Goal: Complete application form

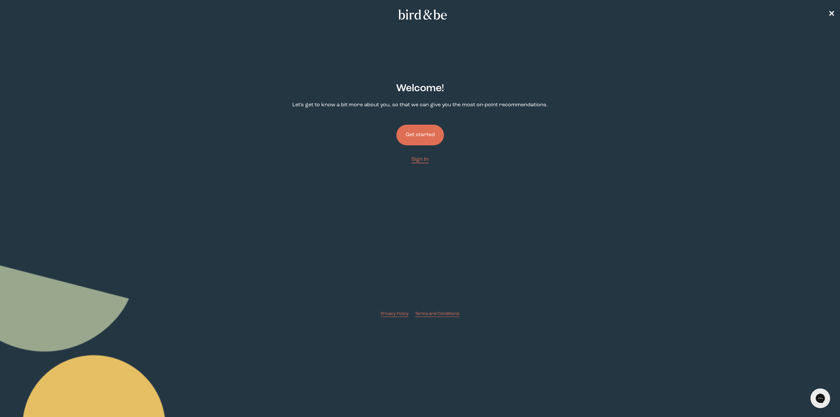
click at [424, 131] on button "Get started" at bounding box center [421, 135] width 48 height 21
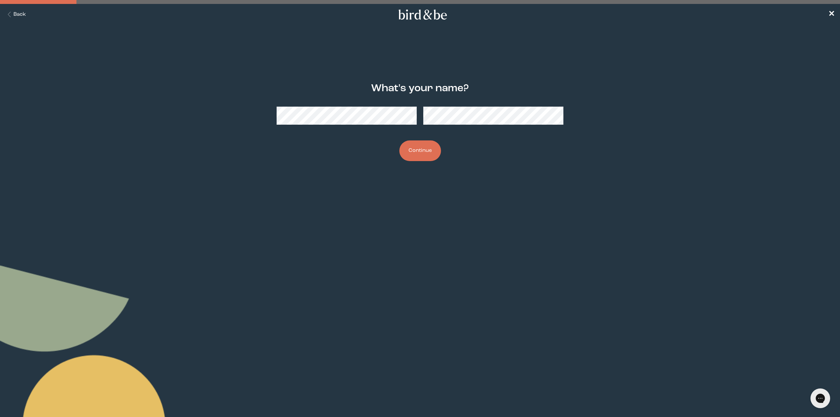
click at [419, 148] on button "Continue" at bounding box center [421, 151] width 42 height 21
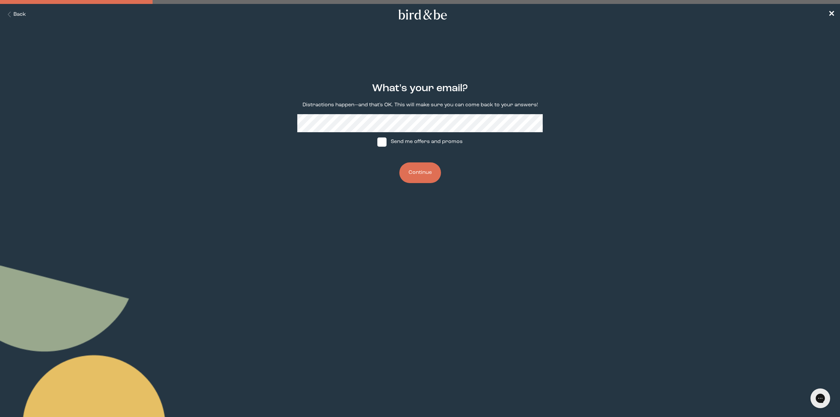
click at [425, 169] on button "Continue" at bounding box center [421, 173] width 42 height 21
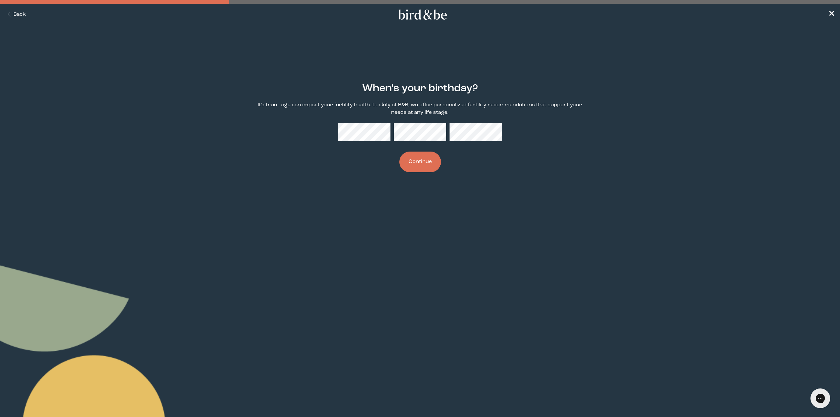
click at [21, 16] on button "Back" at bounding box center [15, 15] width 21 height 8
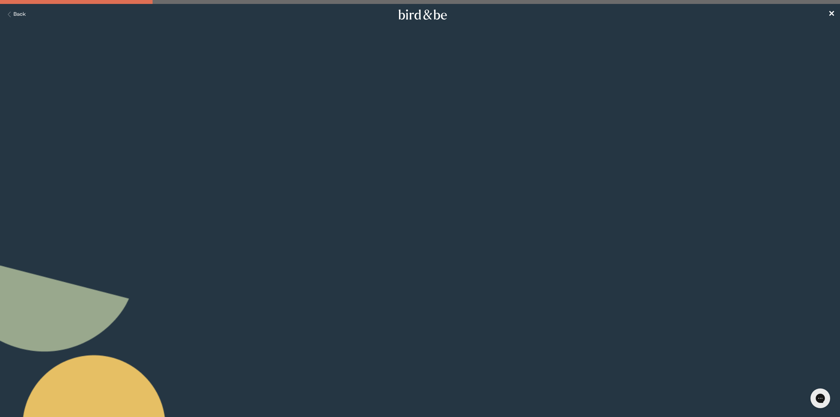
click at [21, 13] on button "Back" at bounding box center [15, 15] width 21 height 8
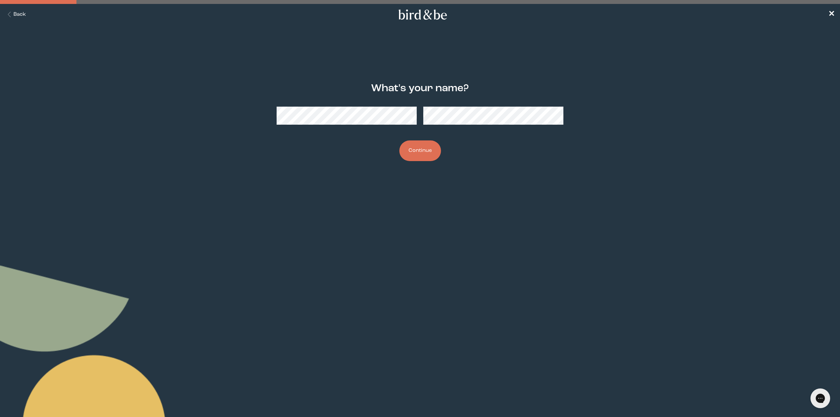
click at [21, 13] on button "Back" at bounding box center [15, 15] width 21 height 8
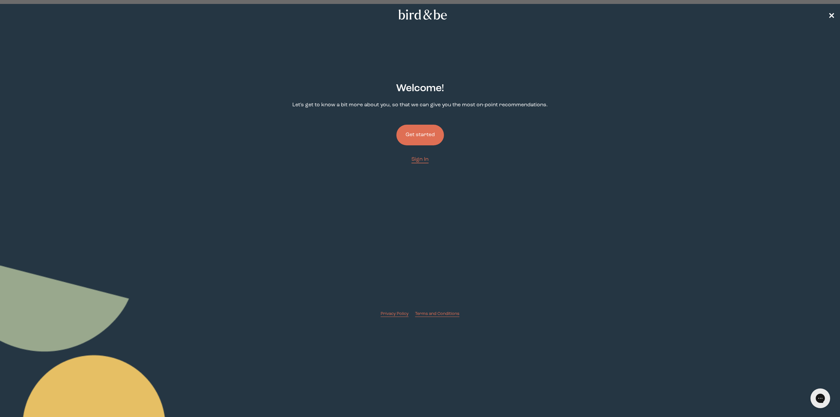
click at [833, 15] on span "✕" at bounding box center [832, 15] width 7 height 8
